Goal: Task Accomplishment & Management: Manage account settings

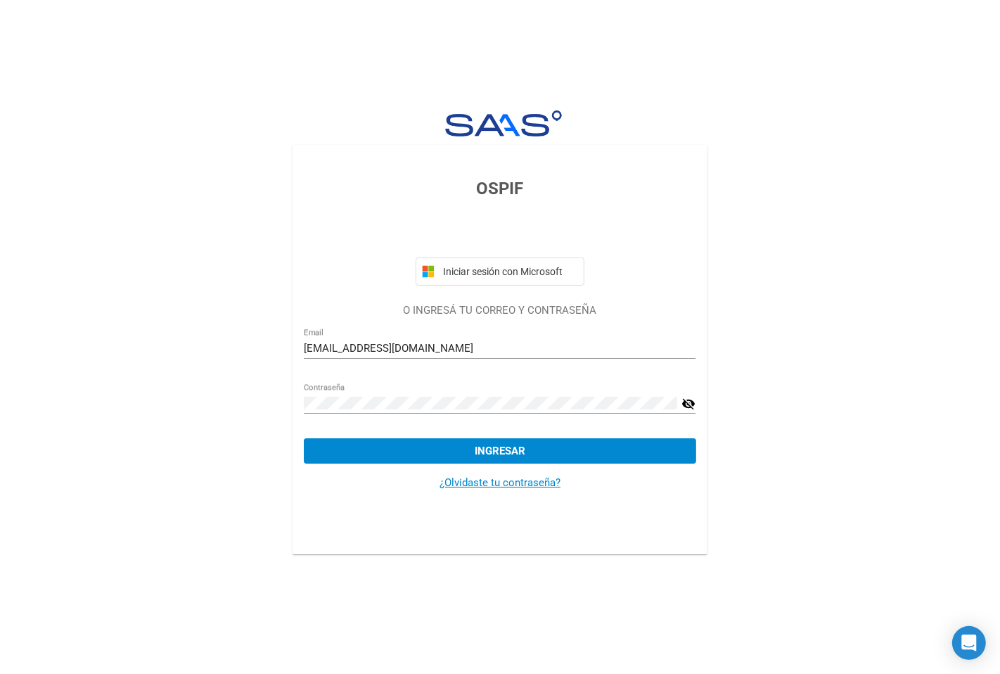
click at [509, 456] on span "Ingresar" at bounding box center [500, 451] width 51 height 13
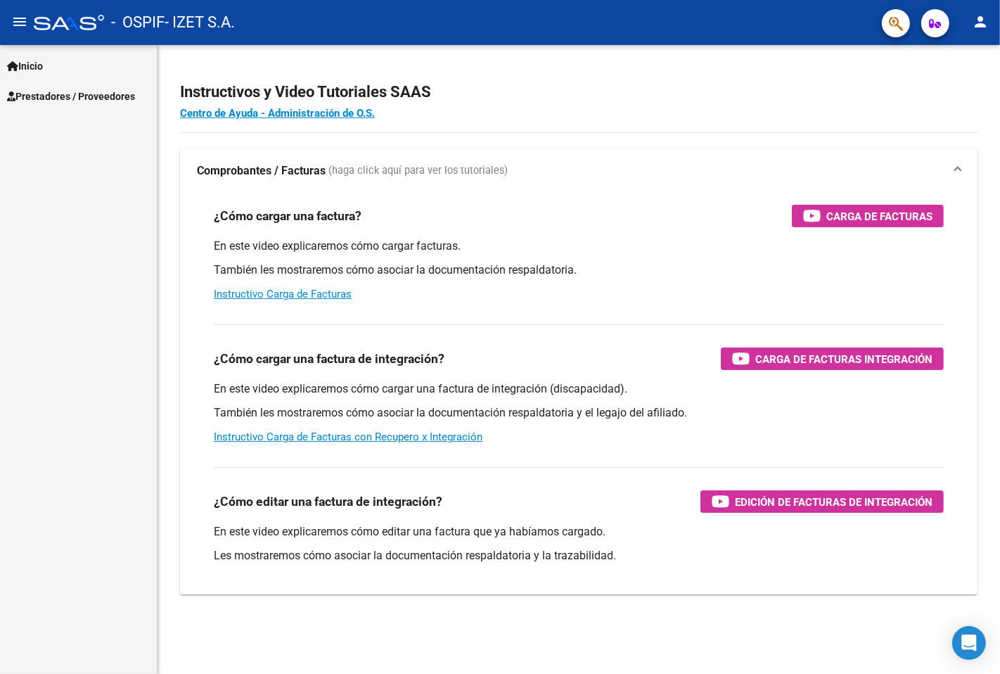
click at [124, 96] on span "Prestadores / Proveedores" at bounding box center [71, 96] width 128 height 15
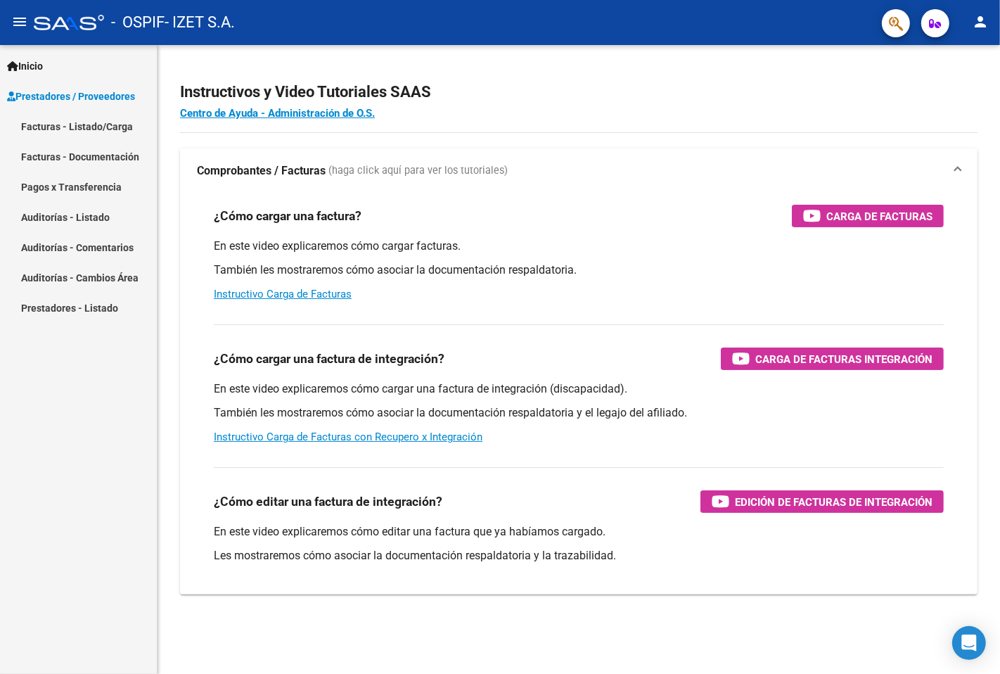
click at [103, 108] on link "Prestadores / Proveedores" at bounding box center [78, 96] width 157 height 30
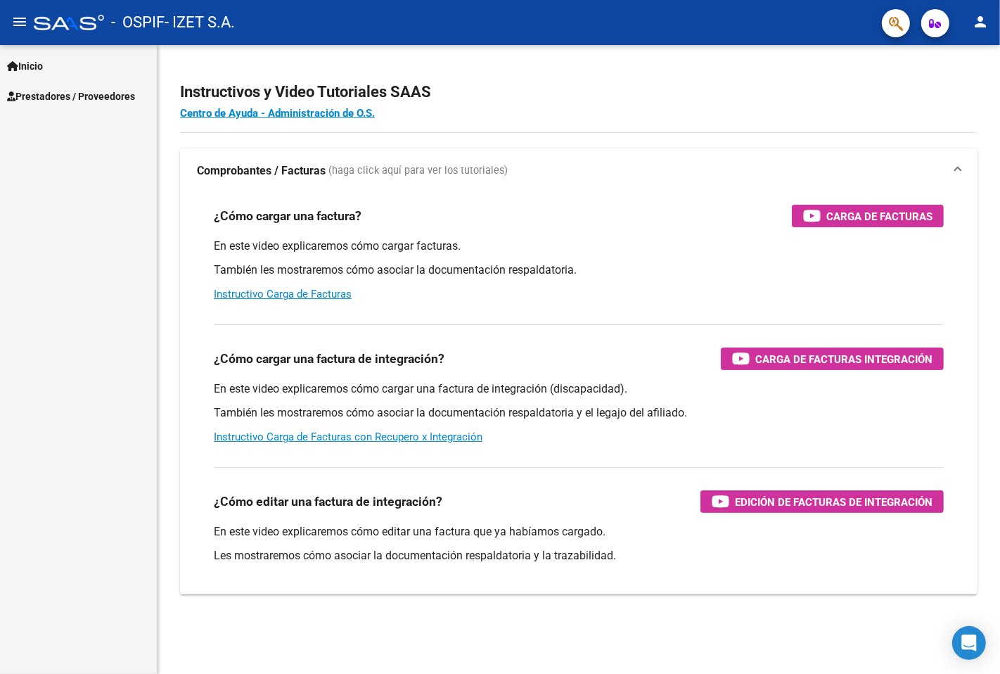
click at [116, 101] on span "Prestadores / Proveedores" at bounding box center [71, 96] width 128 height 15
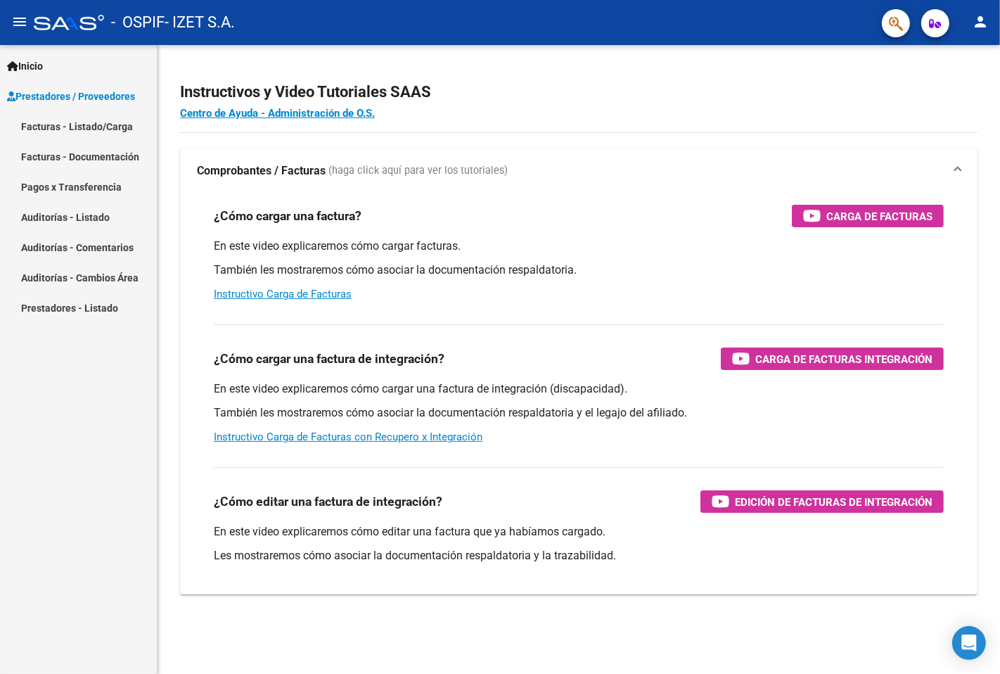
click at [110, 130] on link "Facturas - Listado/Carga" at bounding box center [78, 126] width 157 height 30
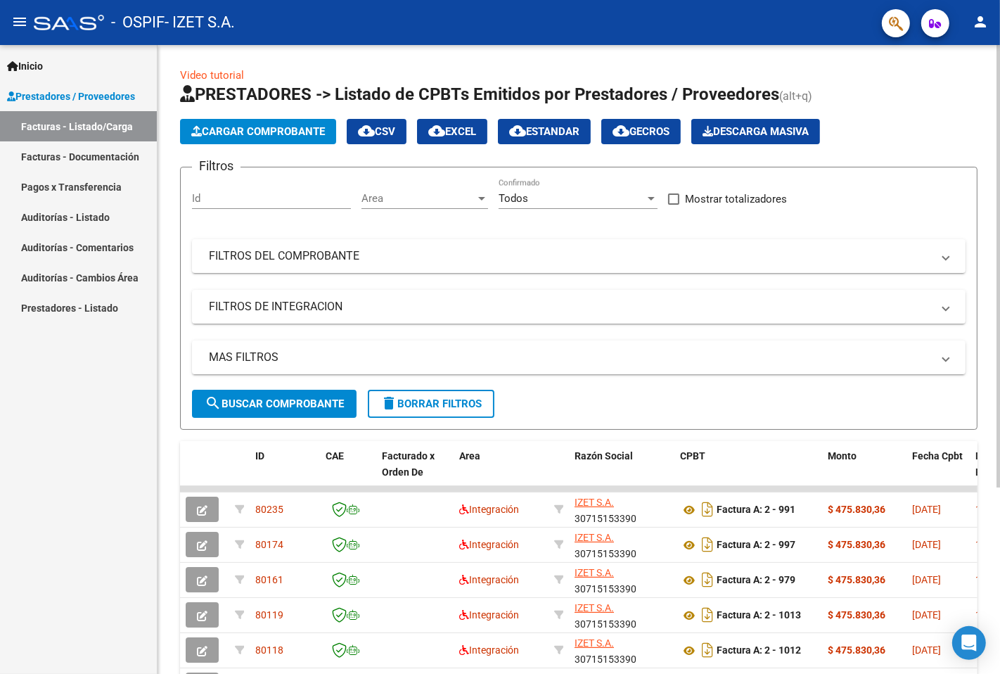
scroll to position [265, 0]
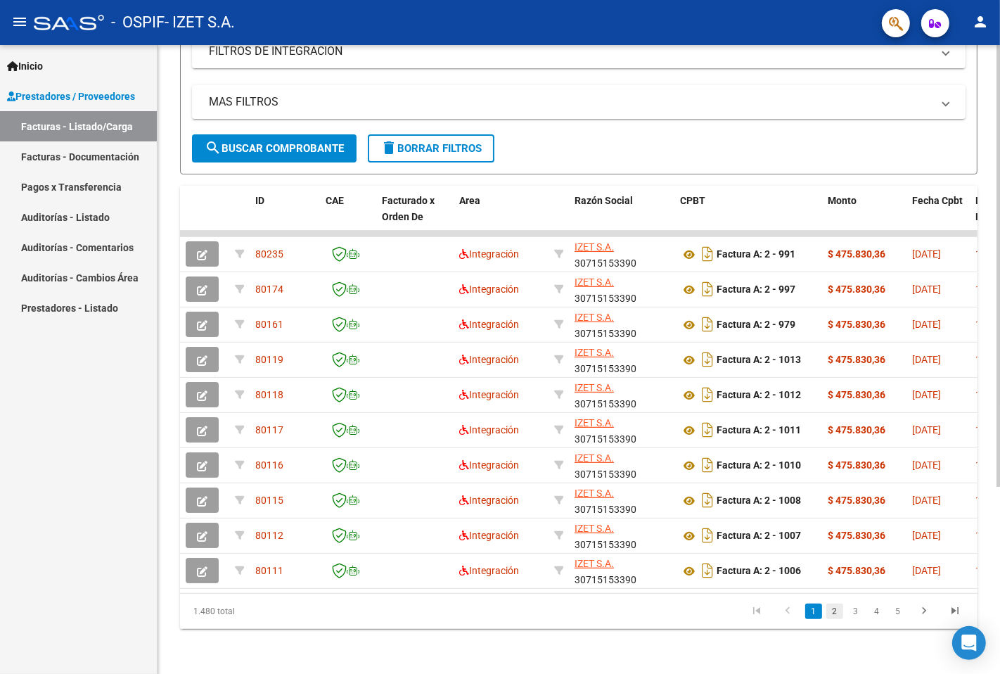
click at [841, 608] on link "2" at bounding box center [834, 610] width 17 height 15
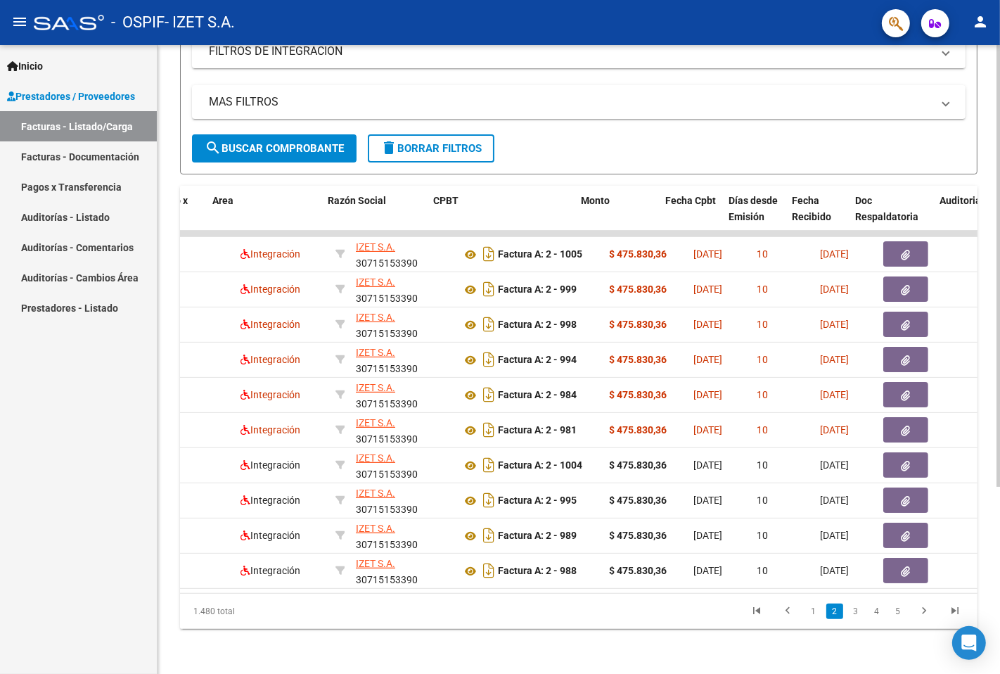
scroll to position [0, 250]
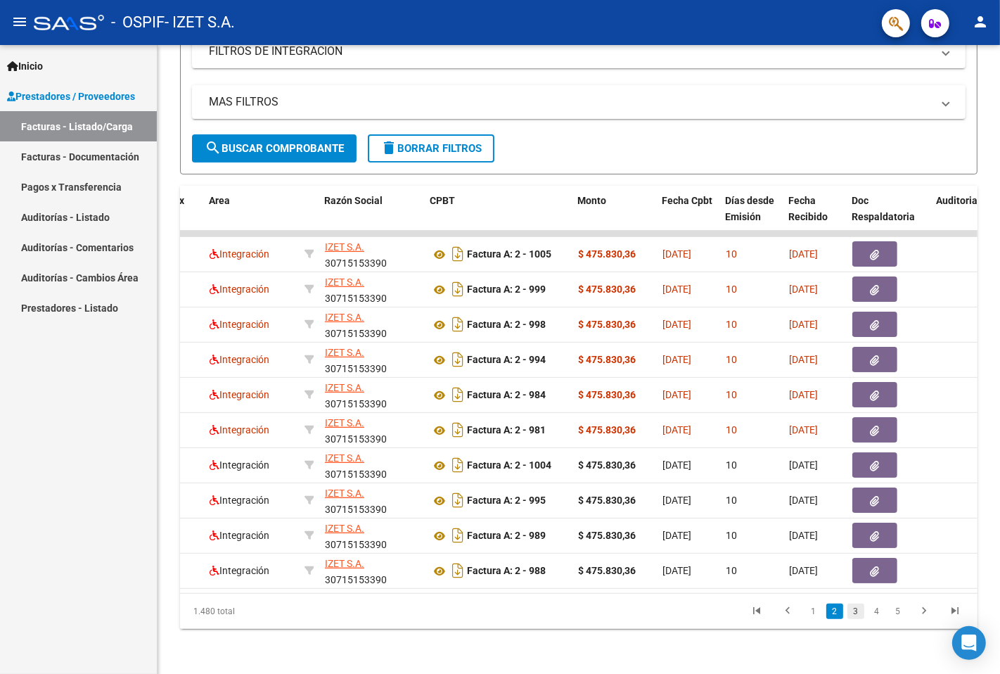
click at [859, 616] on link "3" at bounding box center [856, 610] width 17 height 15
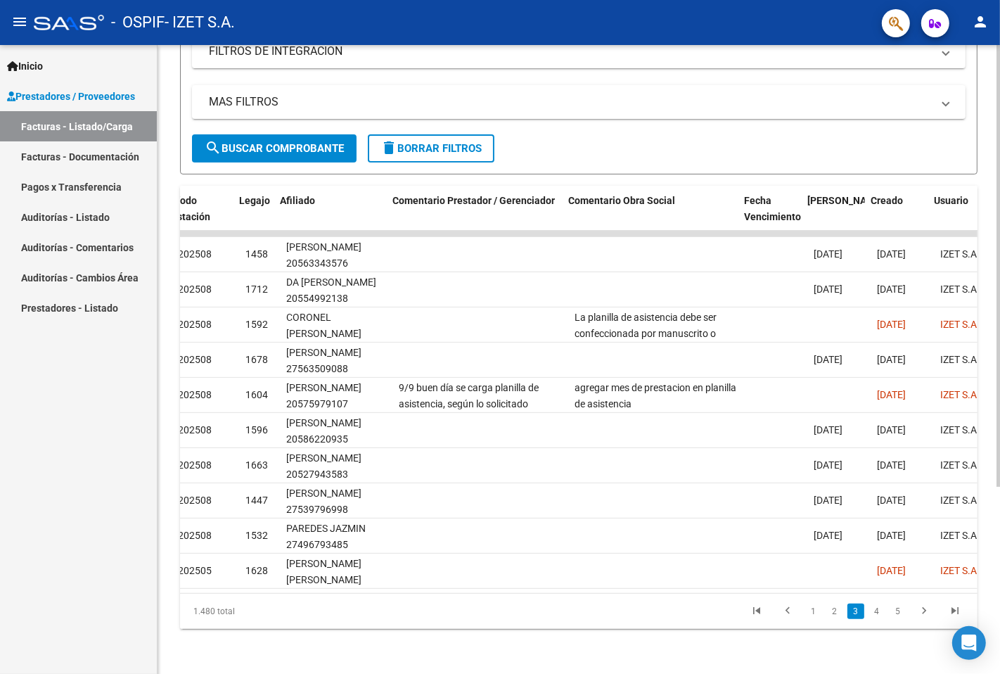
scroll to position [0, 1827]
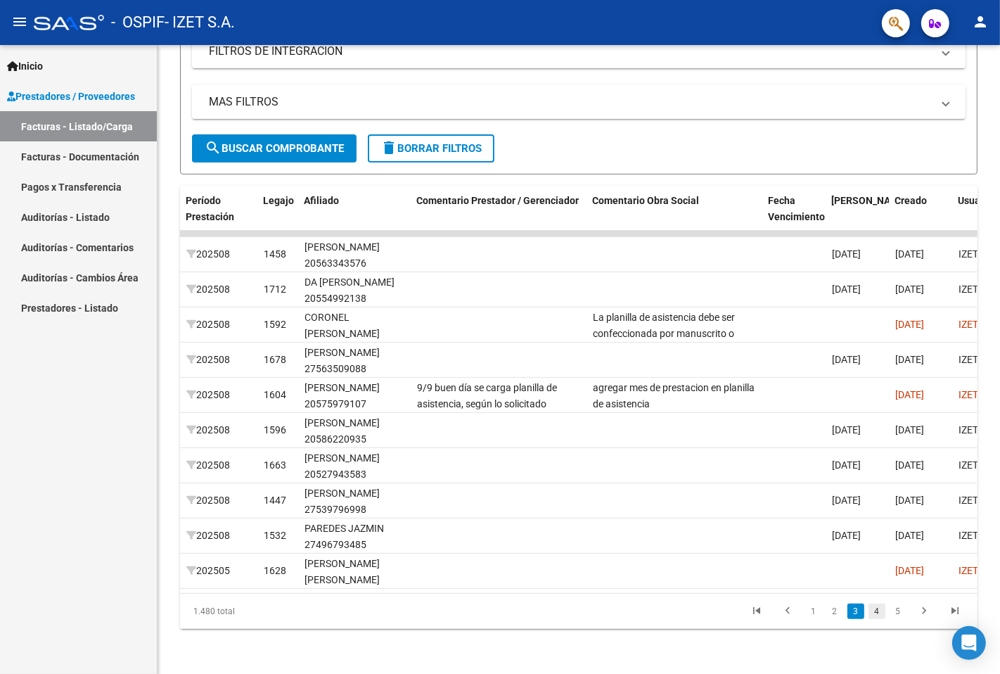
click at [878, 612] on link "4" at bounding box center [877, 610] width 17 height 15
